Goal: Navigation & Orientation: Understand site structure

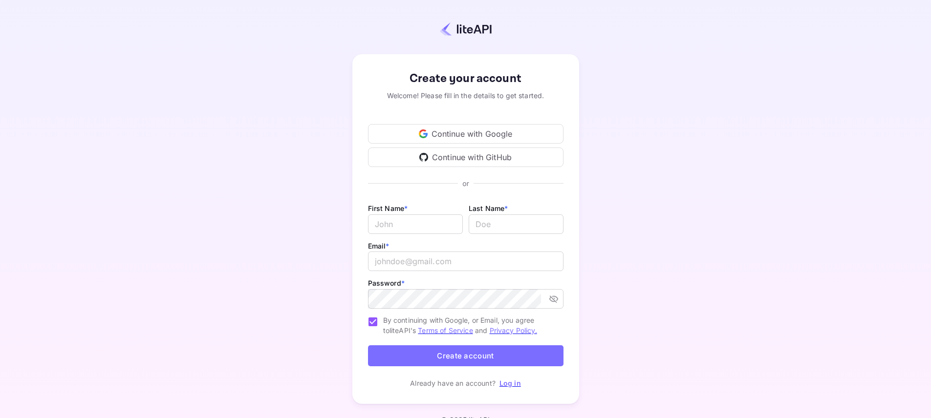
click at [444, 135] on div "Continue with Google" at bounding box center [466, 134] width 196 height 20
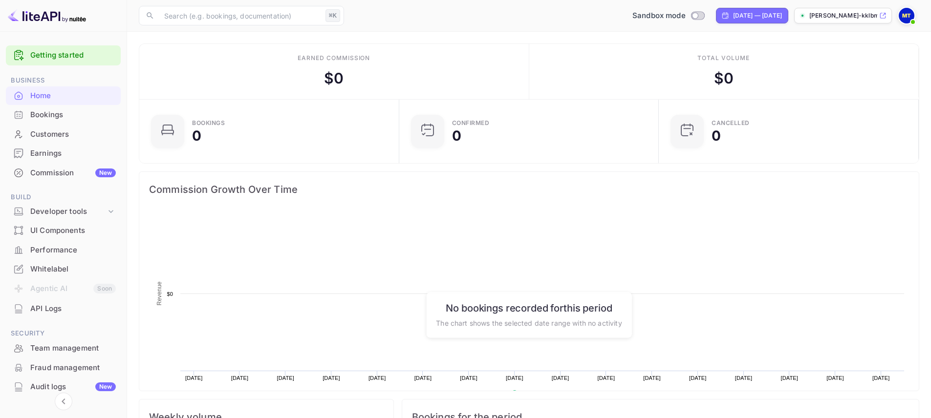
scroll to position [152, 246]
click at [529, 241] on rect at bounding box center [529, 310] width 760 height 196
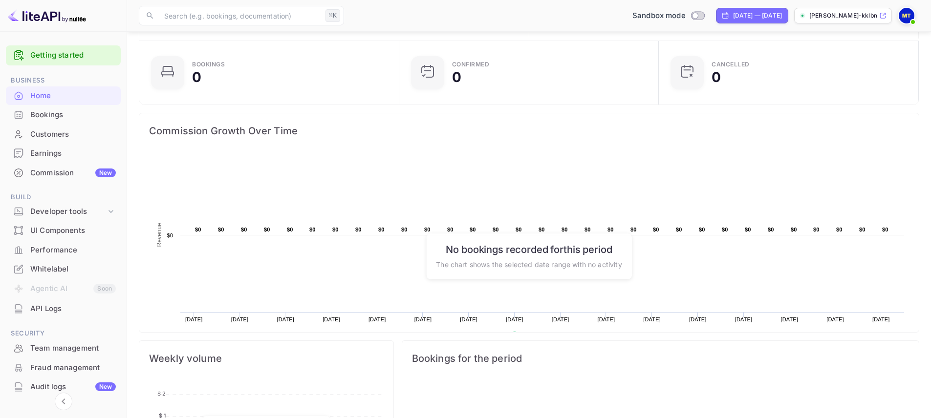
scroll to position [59, 0]
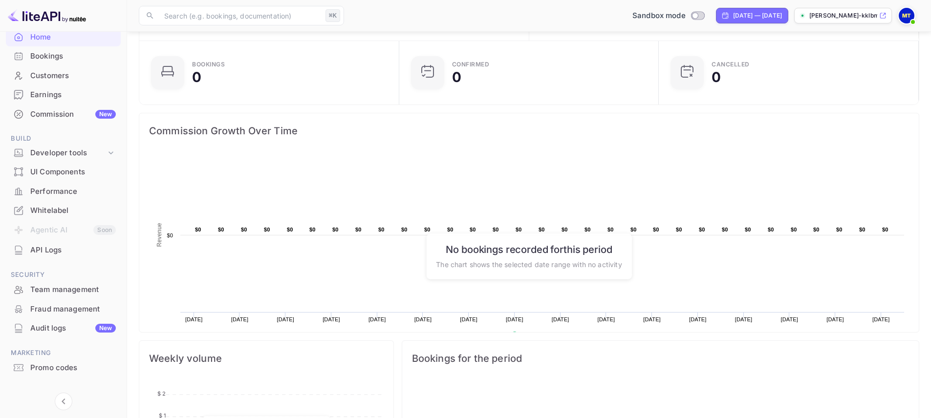
click at [55, 248] on div "API Logs" at bounding box center [73, 250] width 86 height 11
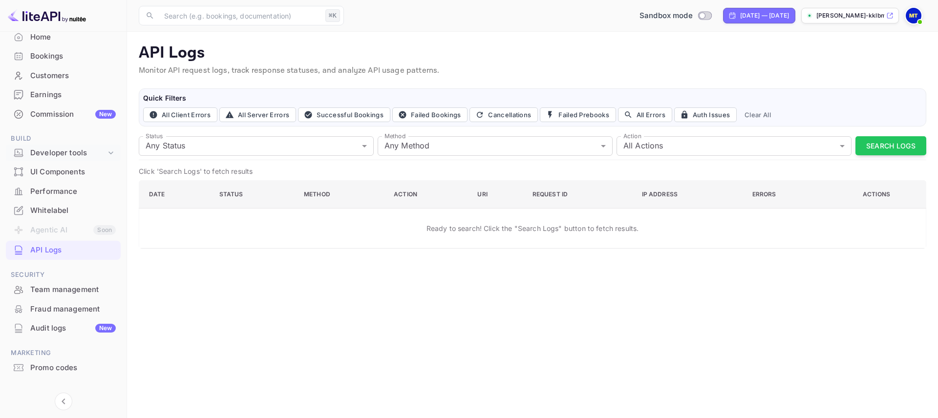
click at [55, 153] on div "Developer tools" at bounding box center [68, 153] width 76 height 11
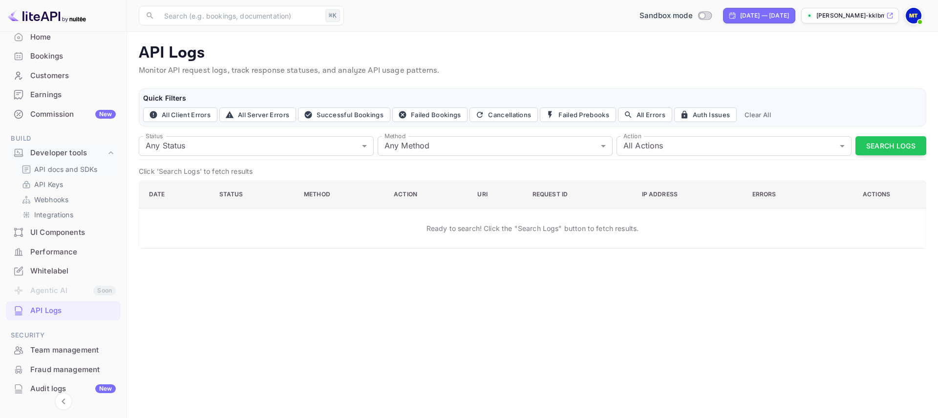
click at [69, 170] on p "API docs and SDKs" at bounding box center [66, 169] width 64 height 10
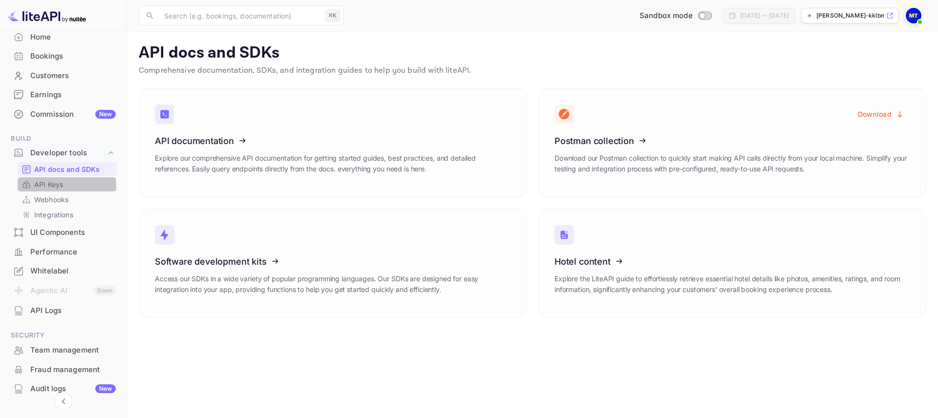
click at [56, 188] on p "API Keys" at bounding box center [48, 184] width 29 height 10
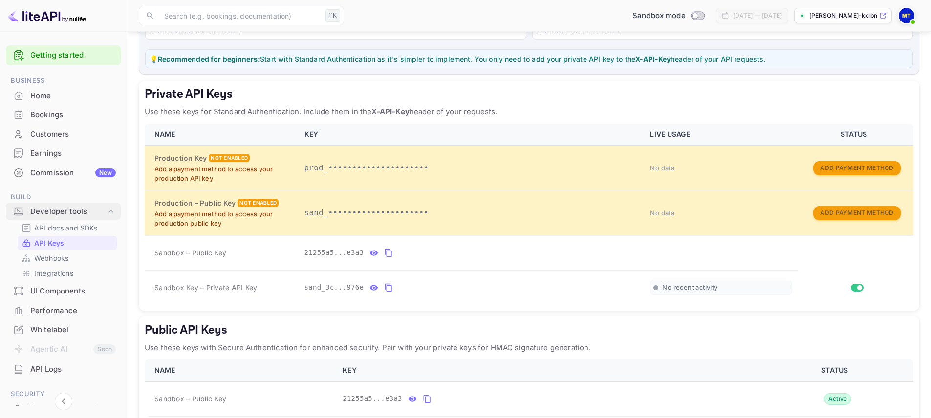
click at [54, 213] on div "Developer tools" at bounding box center [68, 211] width 76 height 11
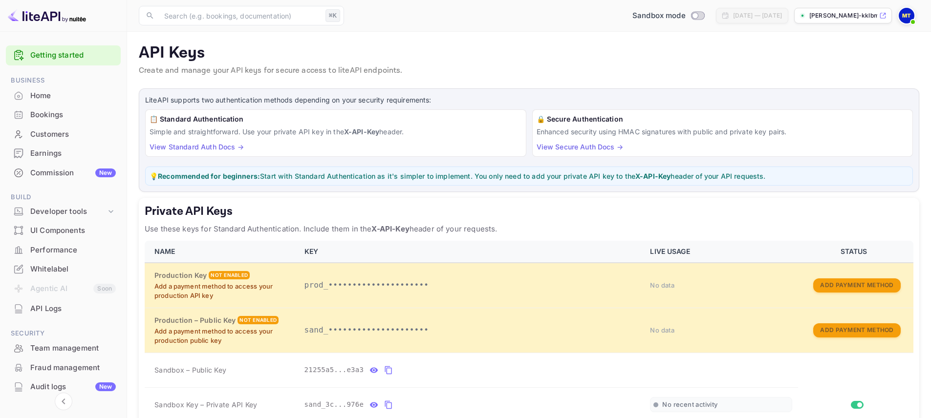
click at [71, 88] on div "Home" at bounding box center [63, 96] width 115 height 19
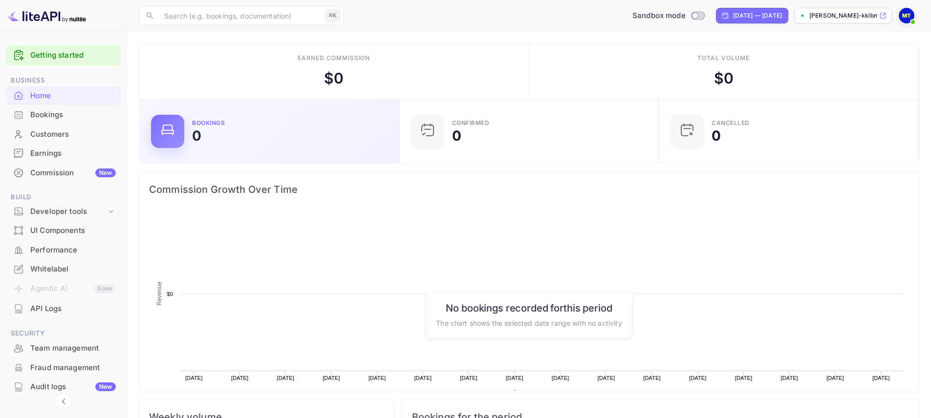
scroll to position [152, 246]
